Goal: Check status: Check status

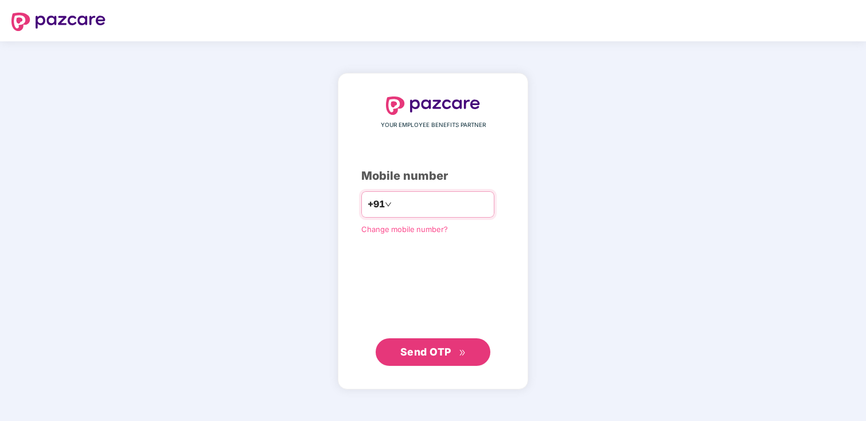
click at [429, 203] on input "number" at bounding box center [441, 204] width 94 height 18
type input "**********"
click at [406, 362] on button "Send OTP" at bounding box center [433, 351] width 115 height 28
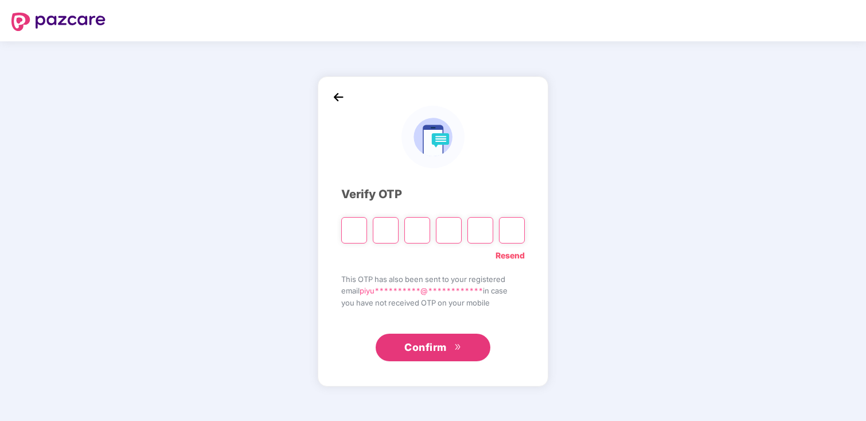
type input "*"
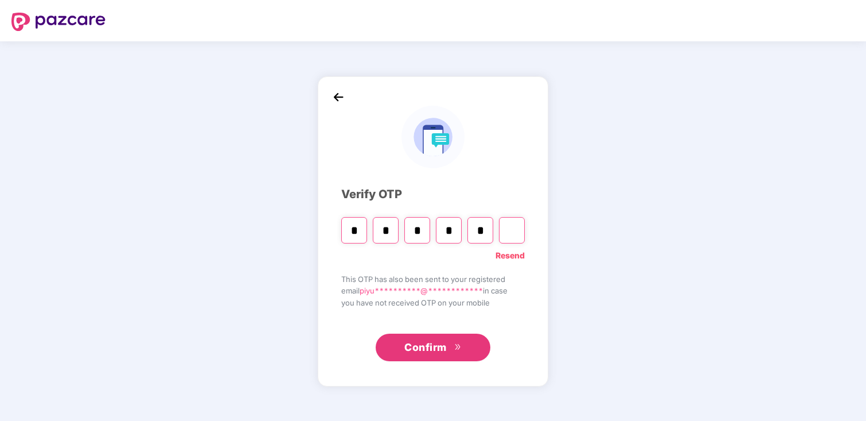
type input "*"
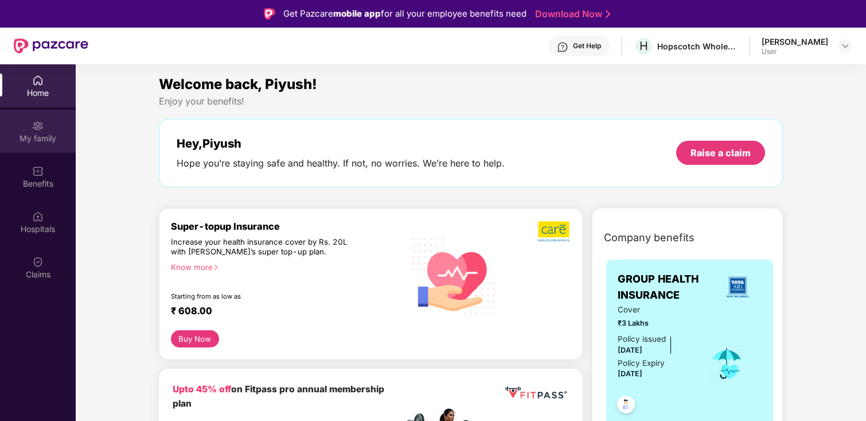
click at [41, 126] on img at bounding box center [37, 125] width 11 height 11
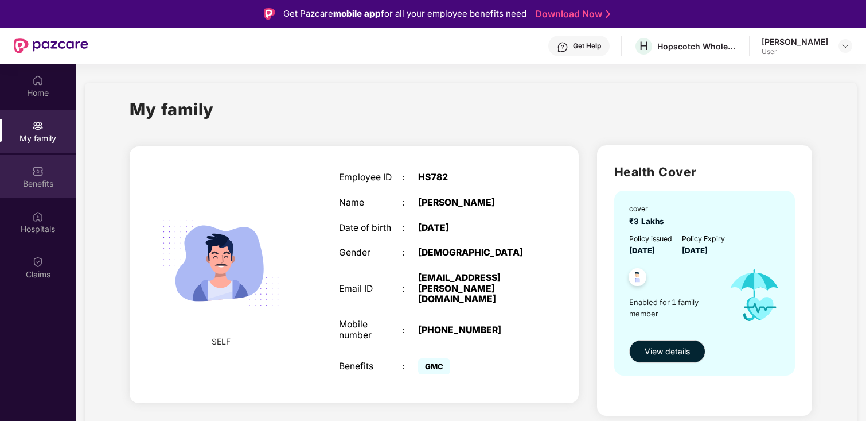
click at [44, 178] on div "Benefits" at bounding box center [38, 183] width 76 height 11
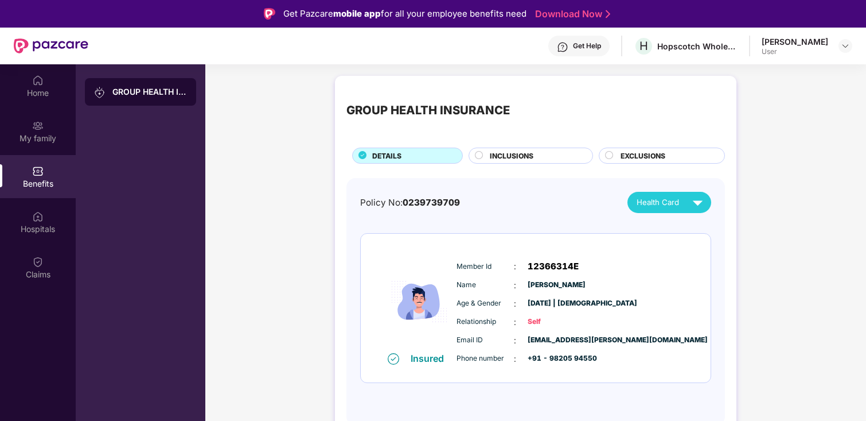
click at [542, 163] on div "INCLUSIONS" at bounding box center [531, 155] width 125 height 16
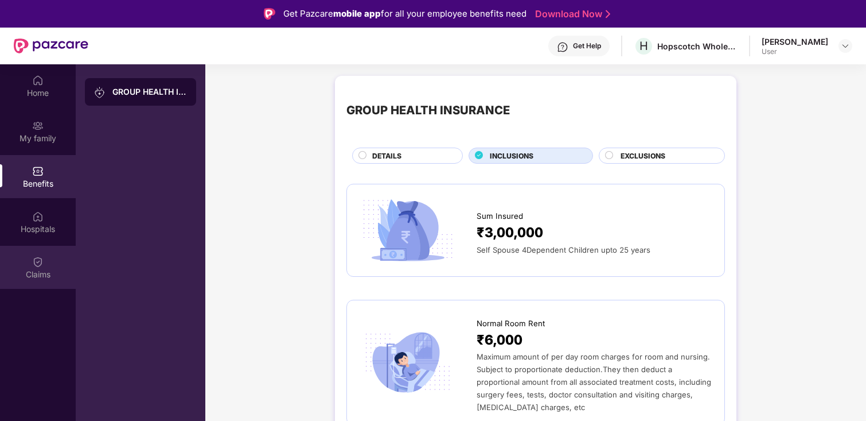
click at [29, 278] on div "Claims" at bounding box center [38, 274] width 76 height 11
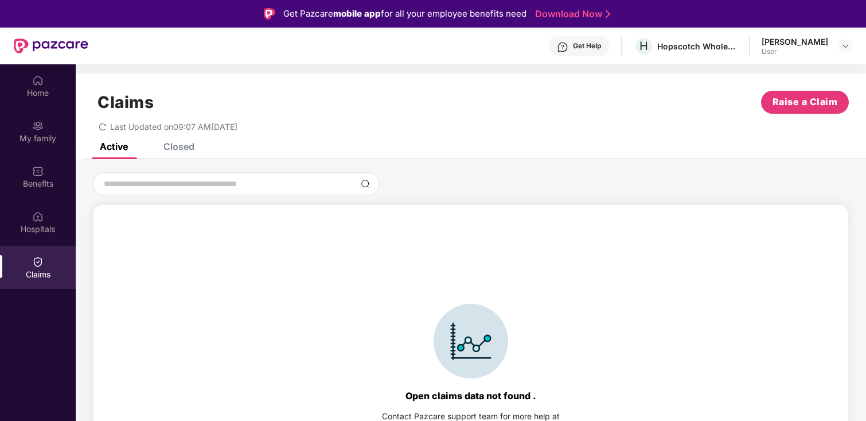
click at [176, 154] on div "Closed" at bounding box center [170, 146] width 48 height 25
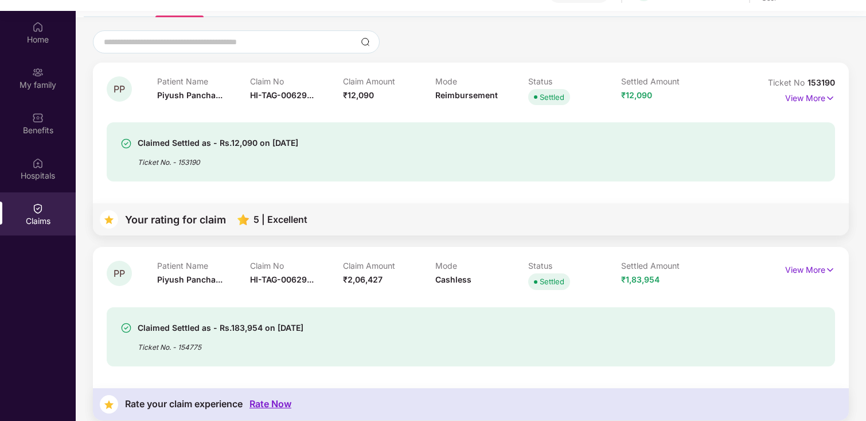
scroll to position [64, 0]
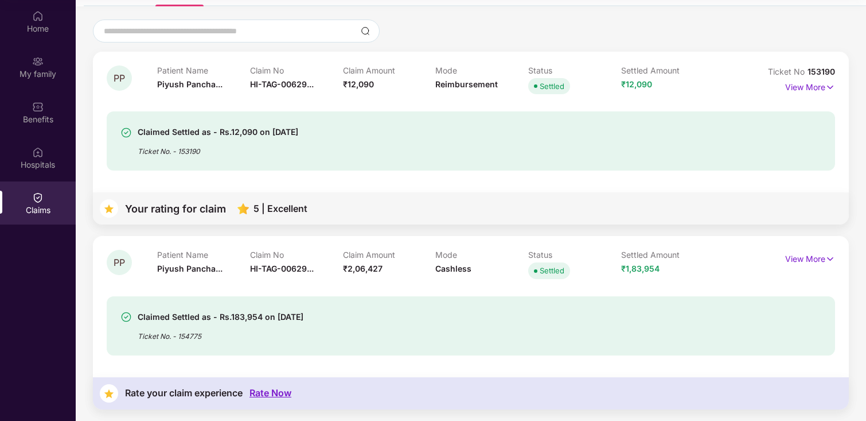
click at [225, 321] on div "Claimed Settled as - Rs.183,954 on [DATE]" at bounding box center [221, 317] width 166 height 14
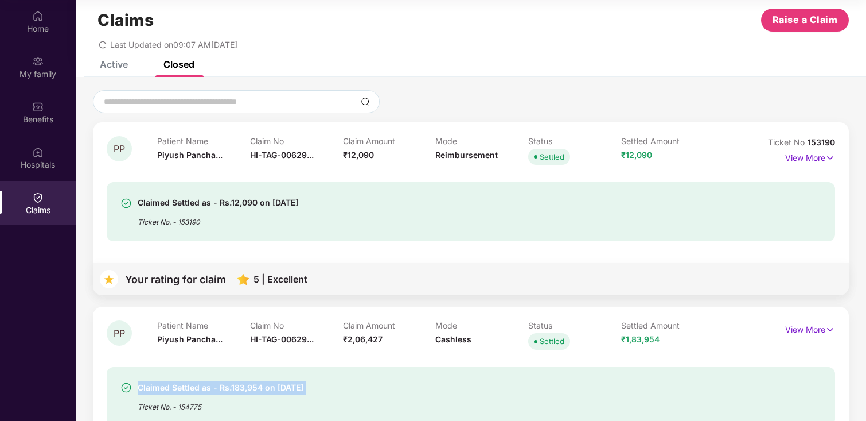
scroll to position [15, 0]
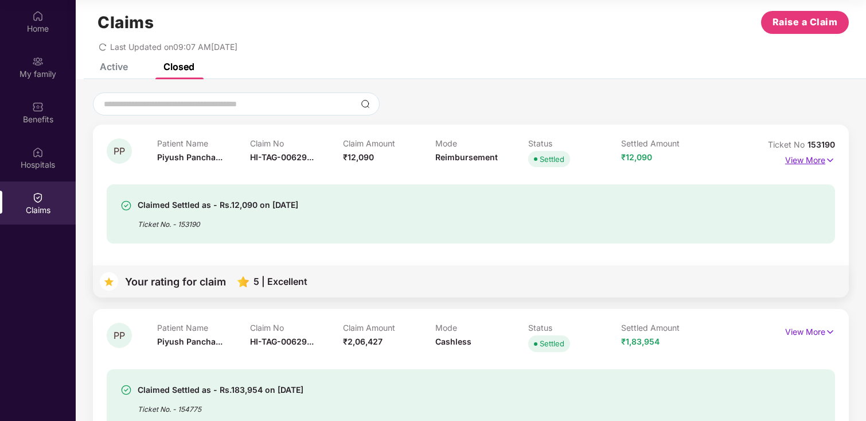
click at [817, 161] on p "View More" at bounding box center [811, 158] width 50 height 15
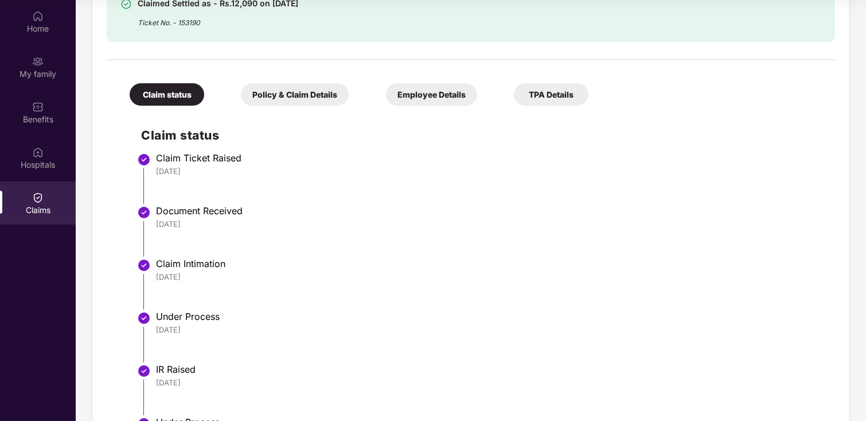
scroll to position [208, 0]
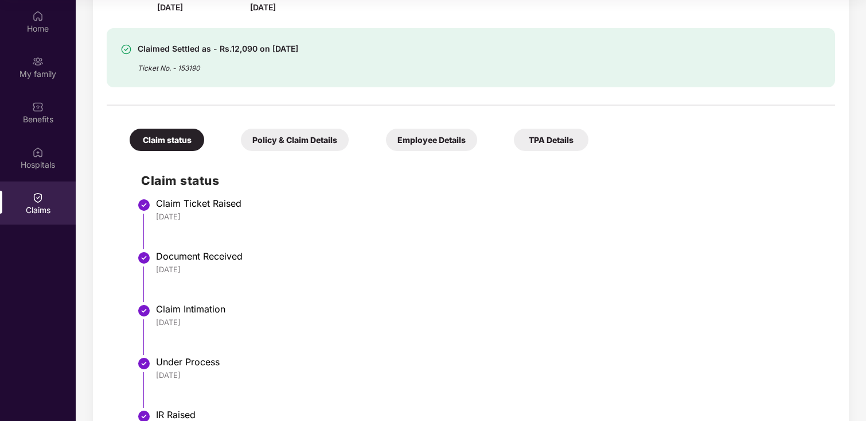
click at [287, 139] on div "Policy & Claim Details" at bounding box center [295, 140] width 108 height 22
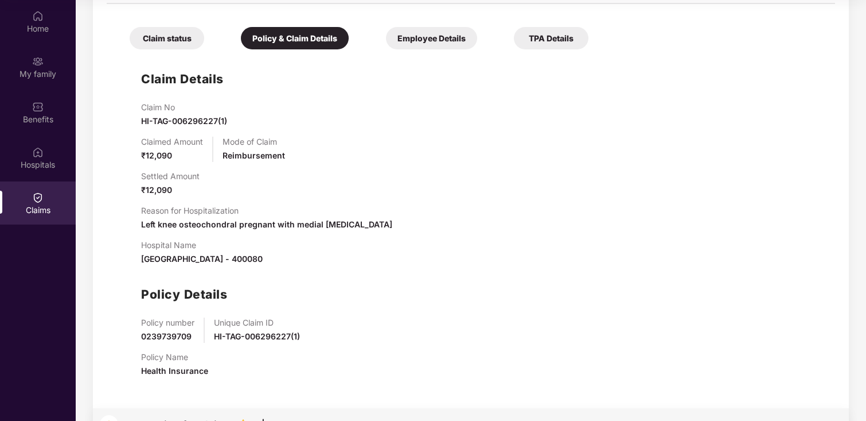
scroll to position [302, 0]
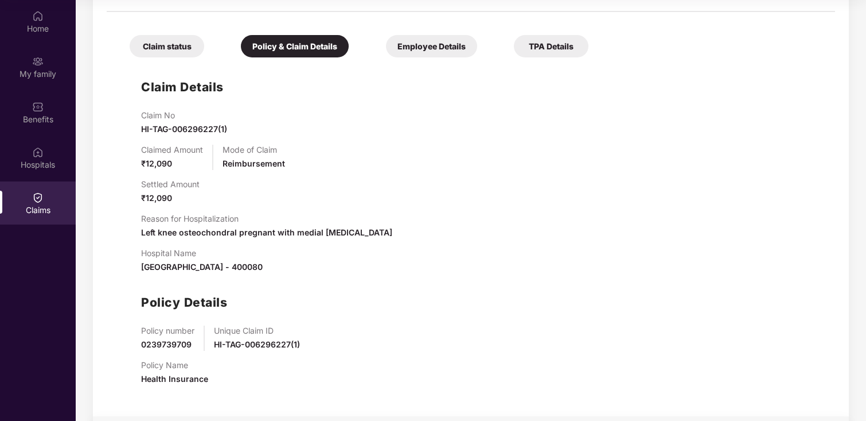
click at [433, 49] on div "Employee Details" at bounding box center [431, 46] width 91 height 22
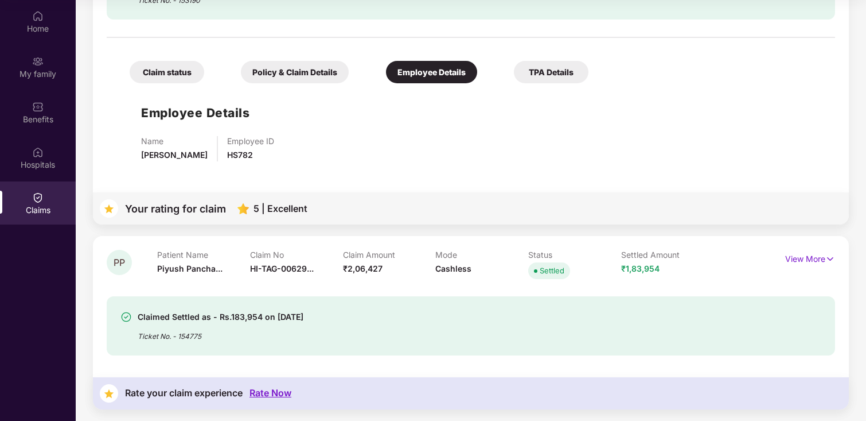
click at [558, 61] on div "TPA Details" at bounding box center [551, 72] width 75 height 22
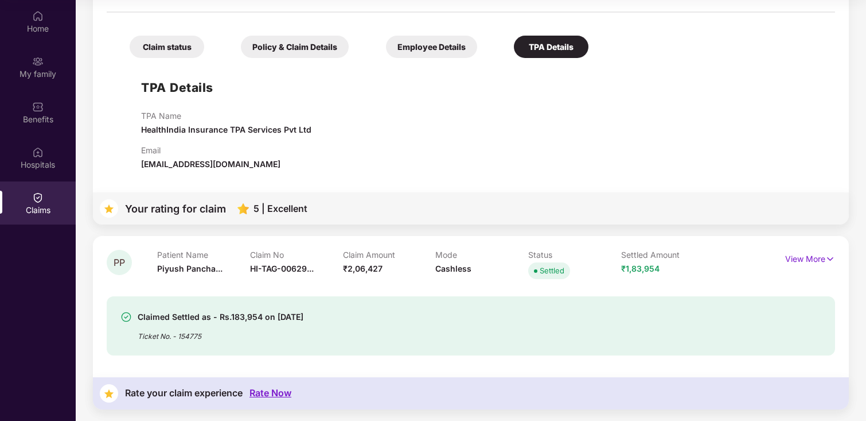
click at [558, 67] on div "TPA Details TPA Name HealthIndia Insurance TPA Services Pvt Ltd Email [EMAIL_AD…" at bounding box center [471, 117] width 706 height 107
click at [300, 47] on div "Policy & Claim Details" at bounding box center [295, 47] width 108 height 22
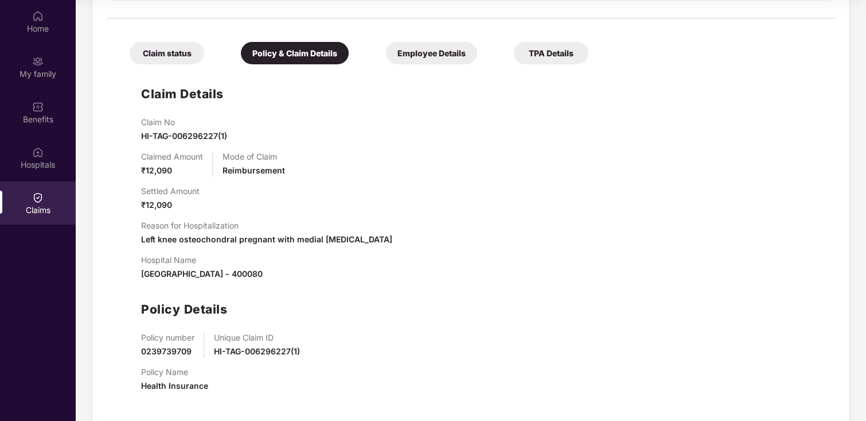
scroll to position [287, 0]
